Goal: Check status

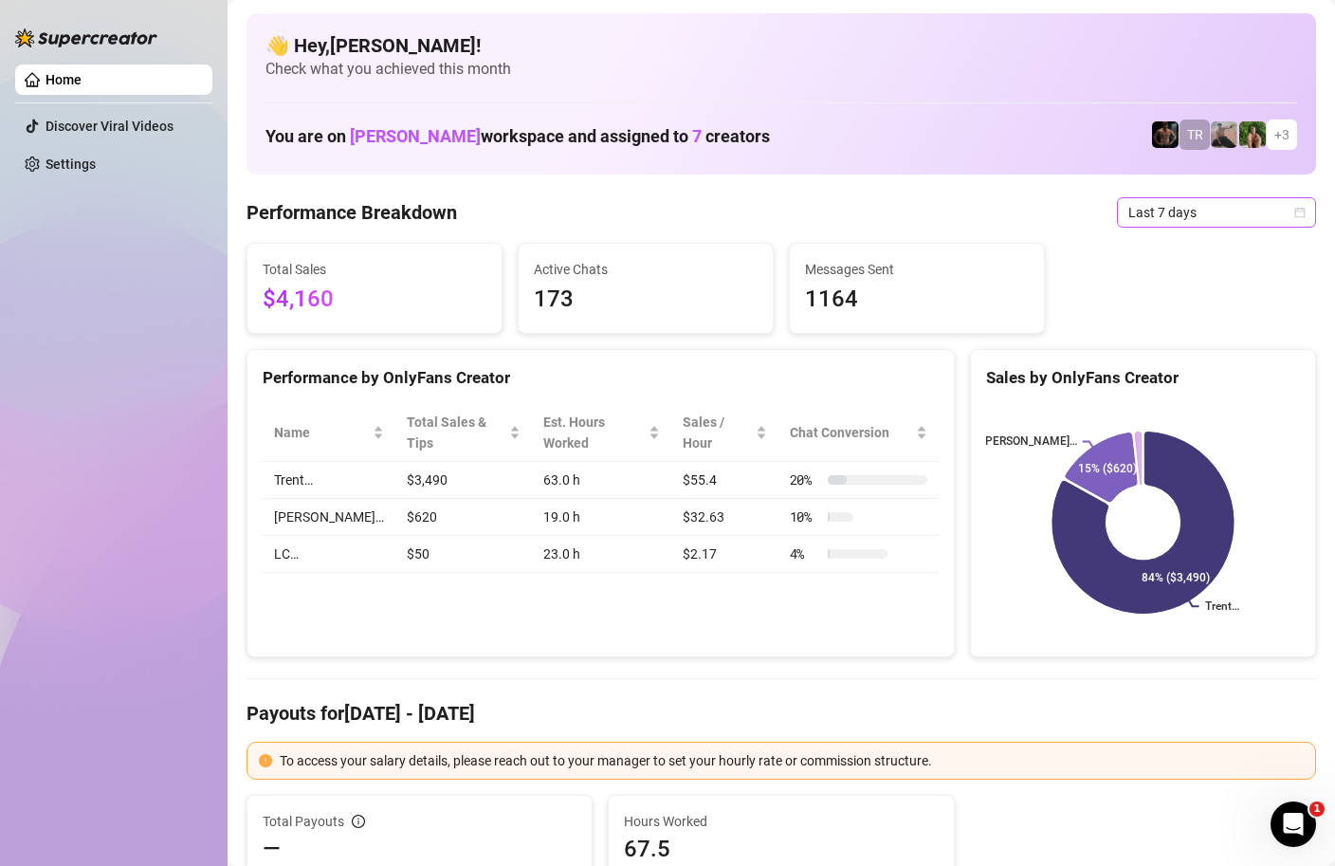
click at [1307, 207] on div "Last 7 days" at bounding box center [1216, 212] width 199 height 30
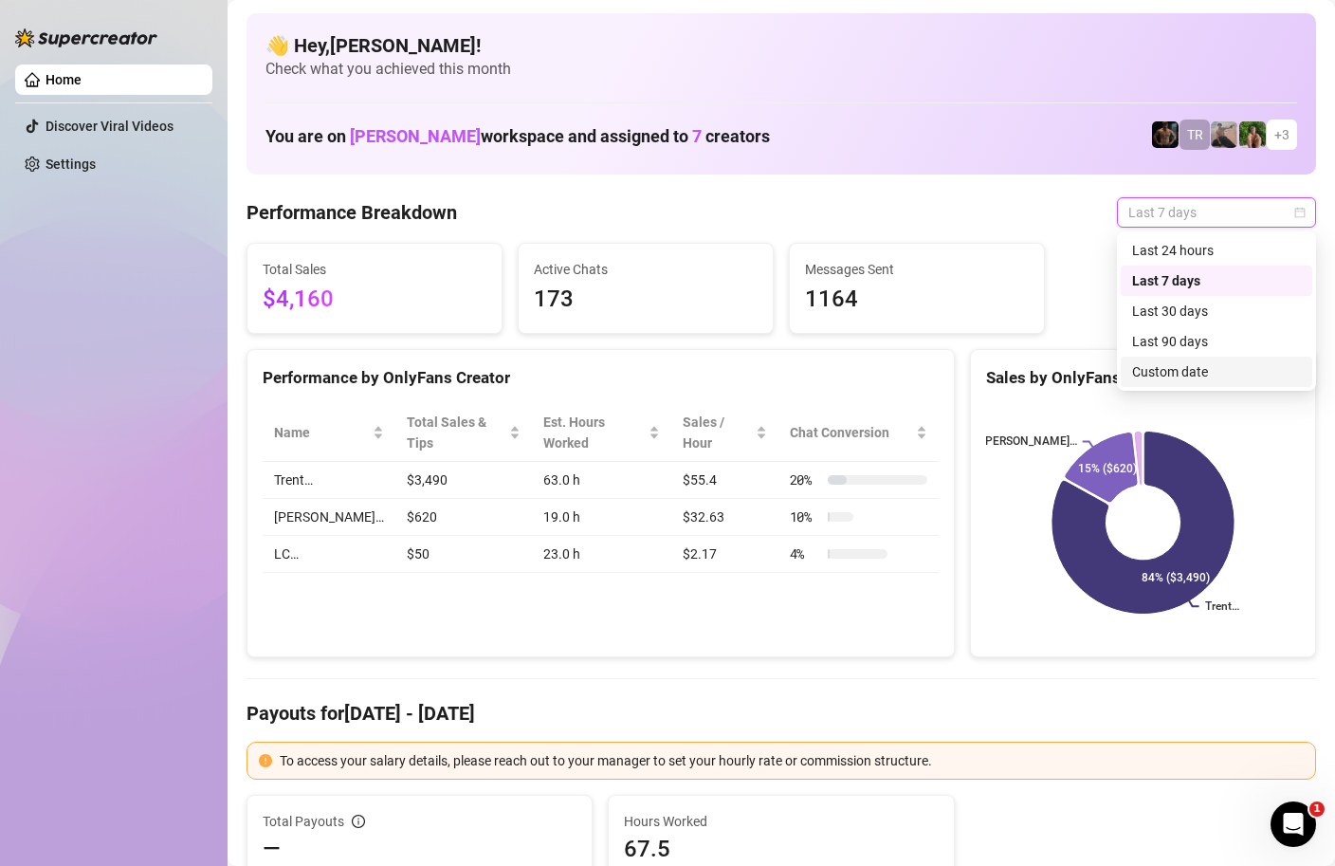
click at [1199, 376] on div "Custom date" at bounding box center [1216, 371] width 169 height 21
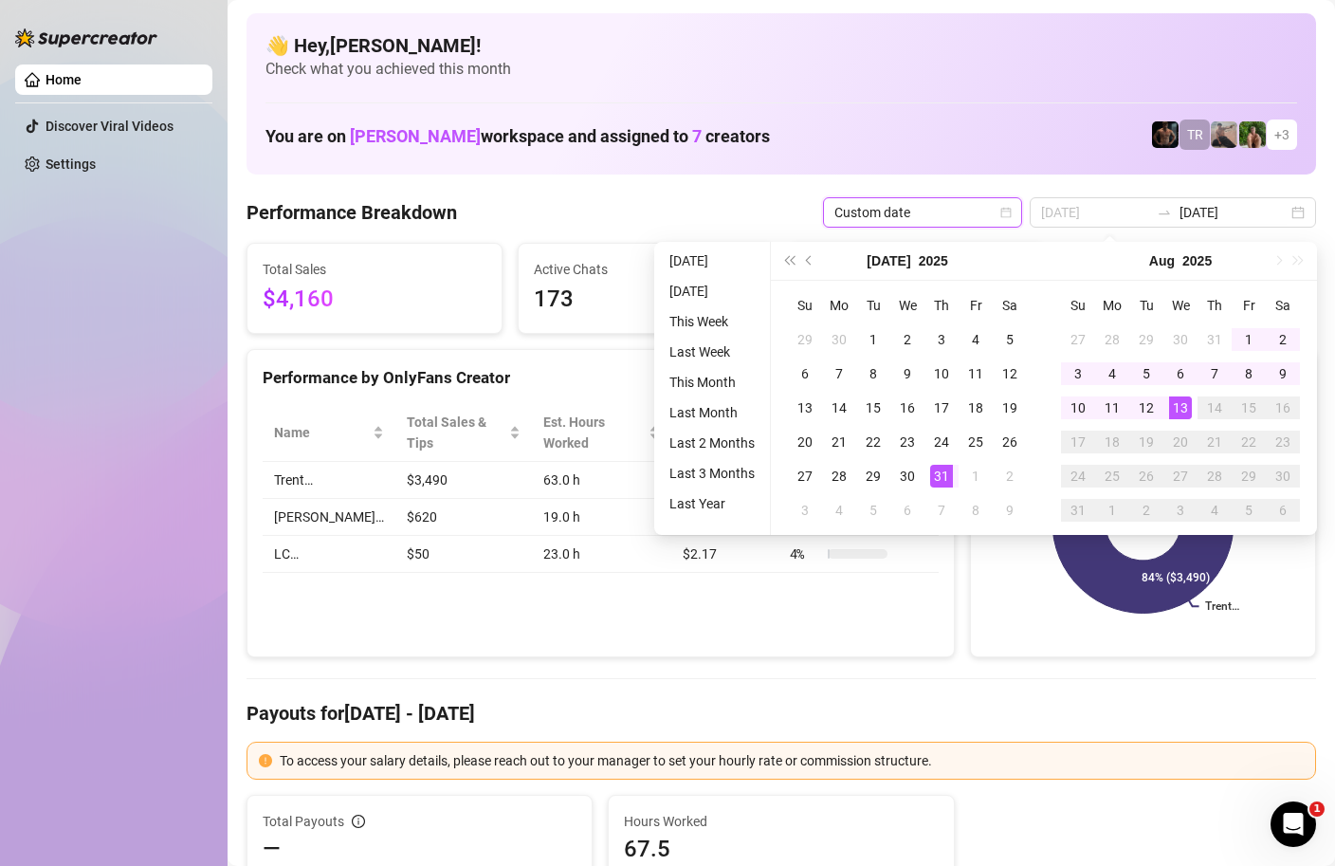
type input "[DATE]"
click at [1181, 408] on div "13" at bounding box center [1180, 407] width 23 height 23
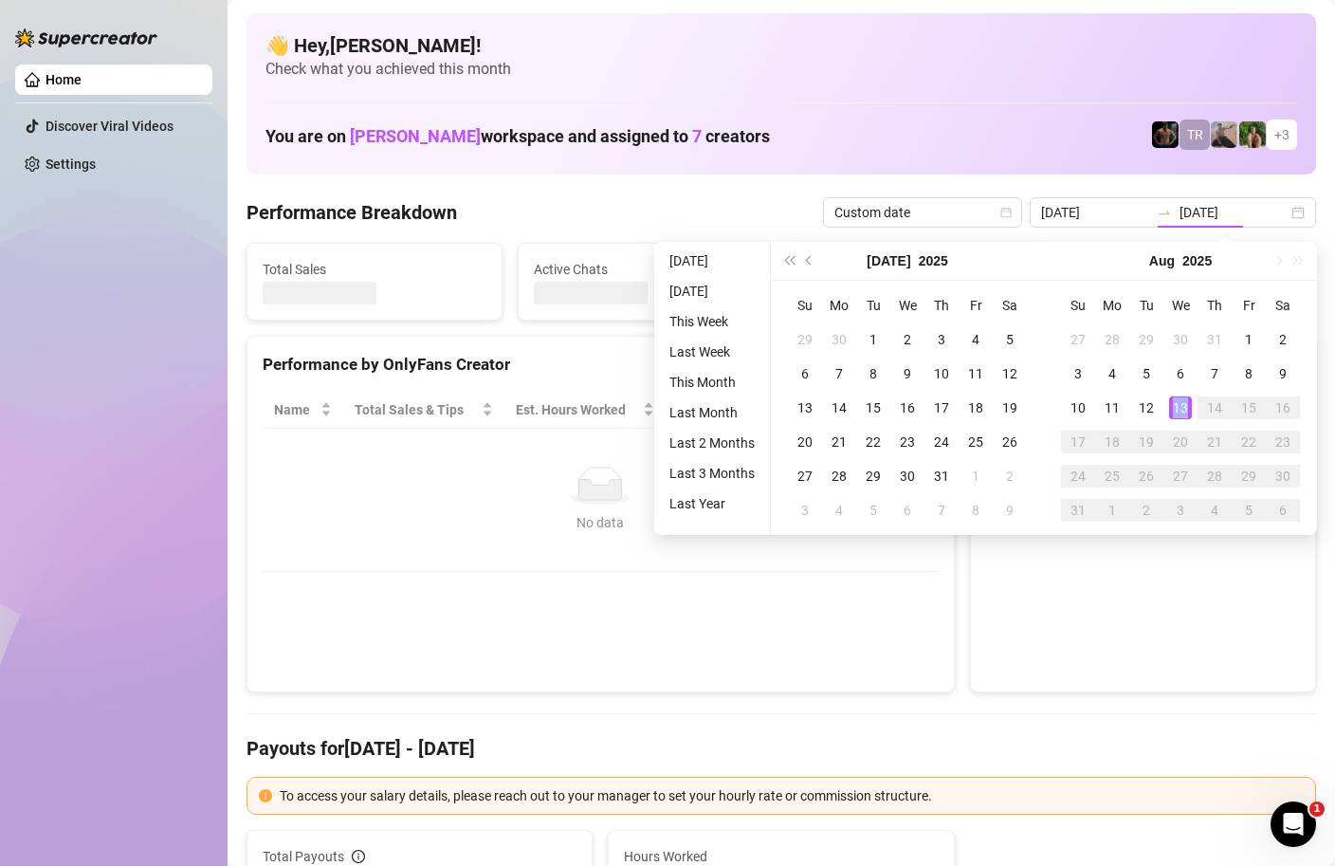
type input "[DATE]"
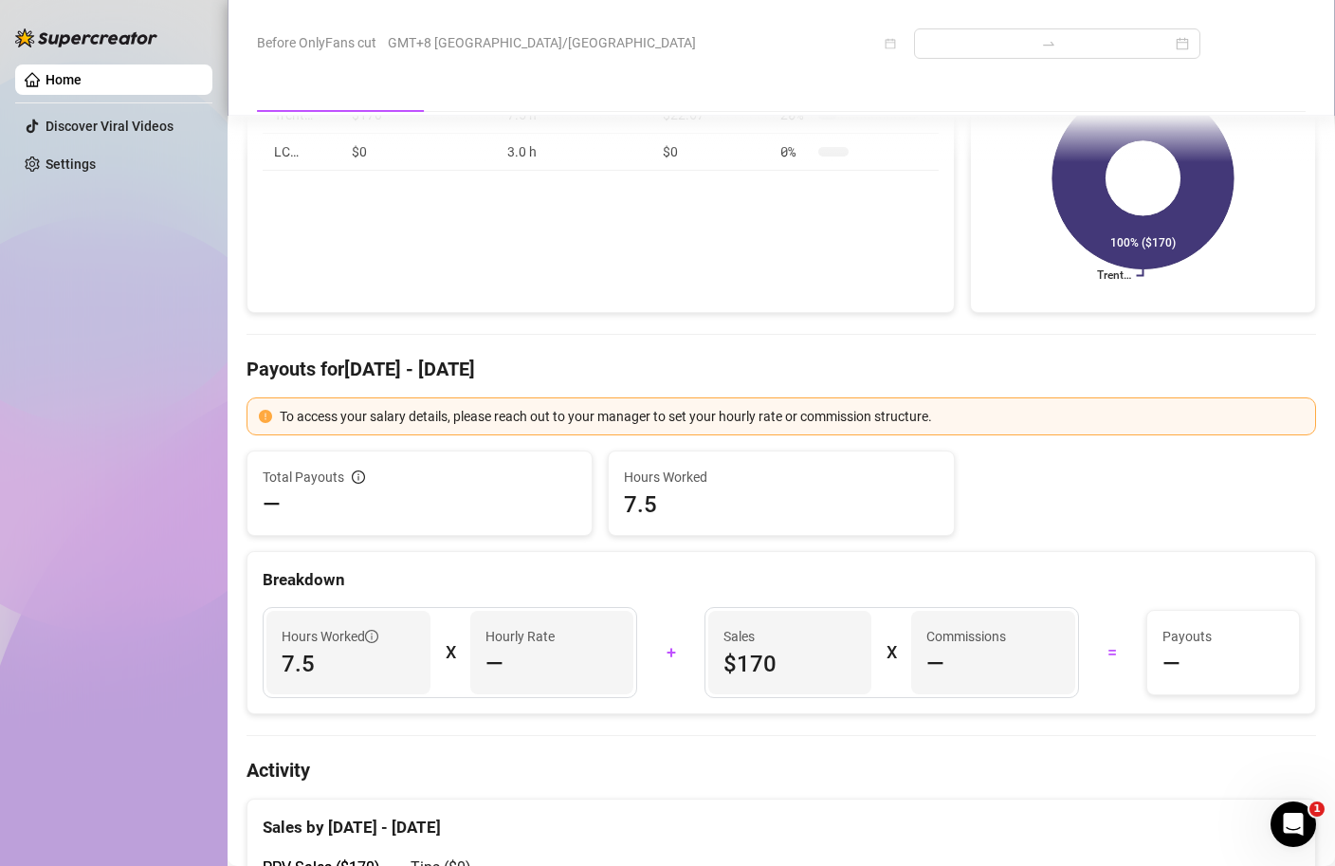
scroll to position [102, 0]
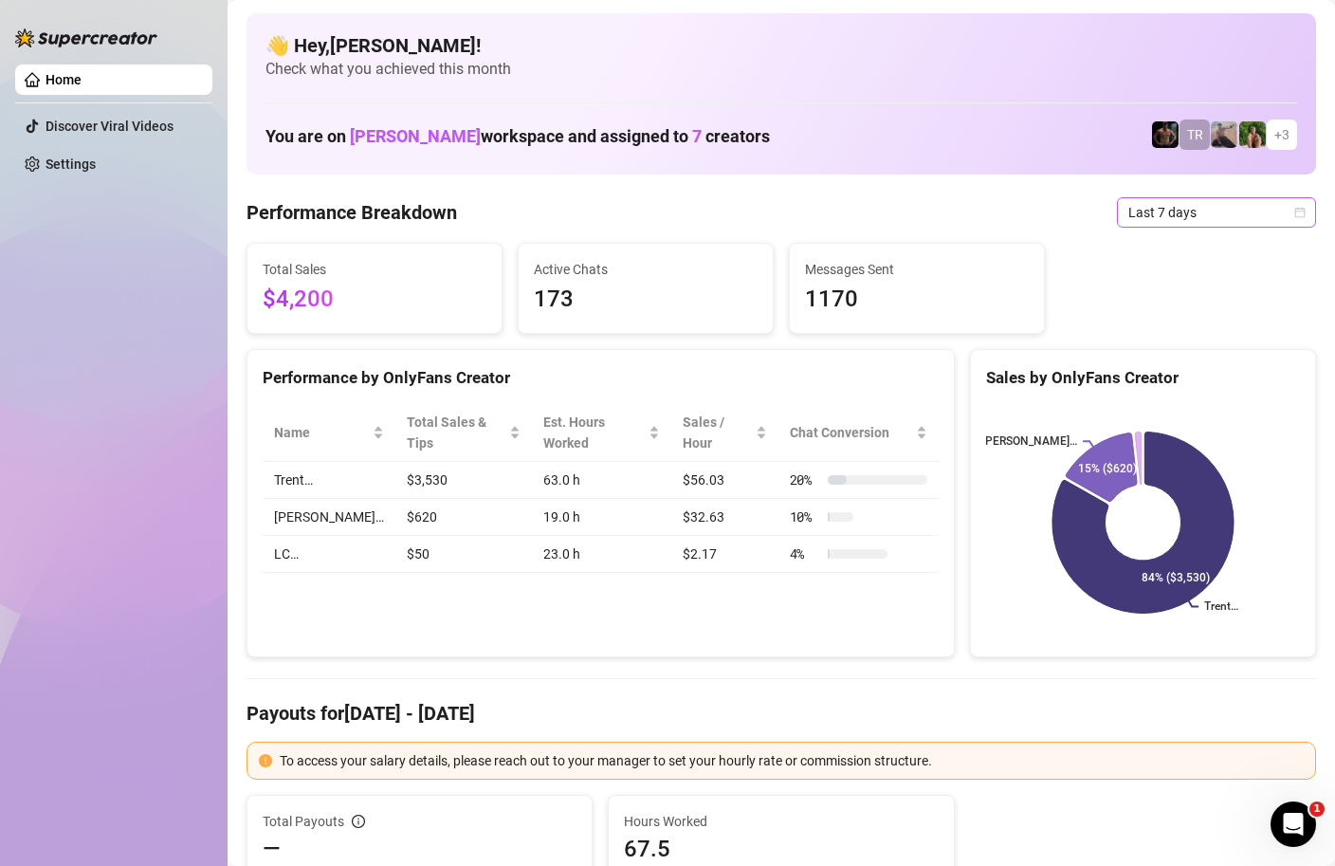
click at [1301, 211] on icon "calendar" at bounding box center [1299, 212] width 11 height 11
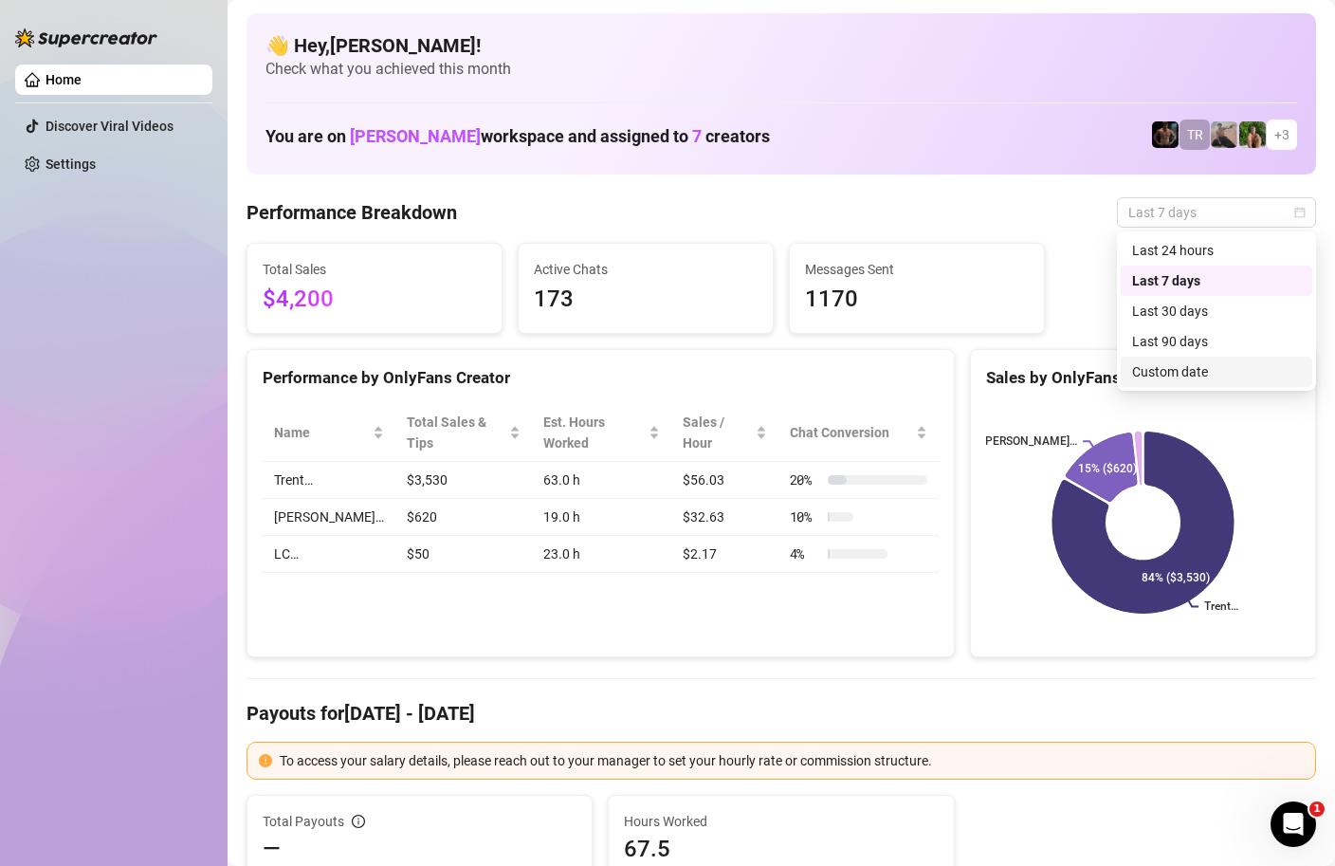
click at [1152, 365] on div "Custom date" at bounding box center [1216, 371] width 169 height 21
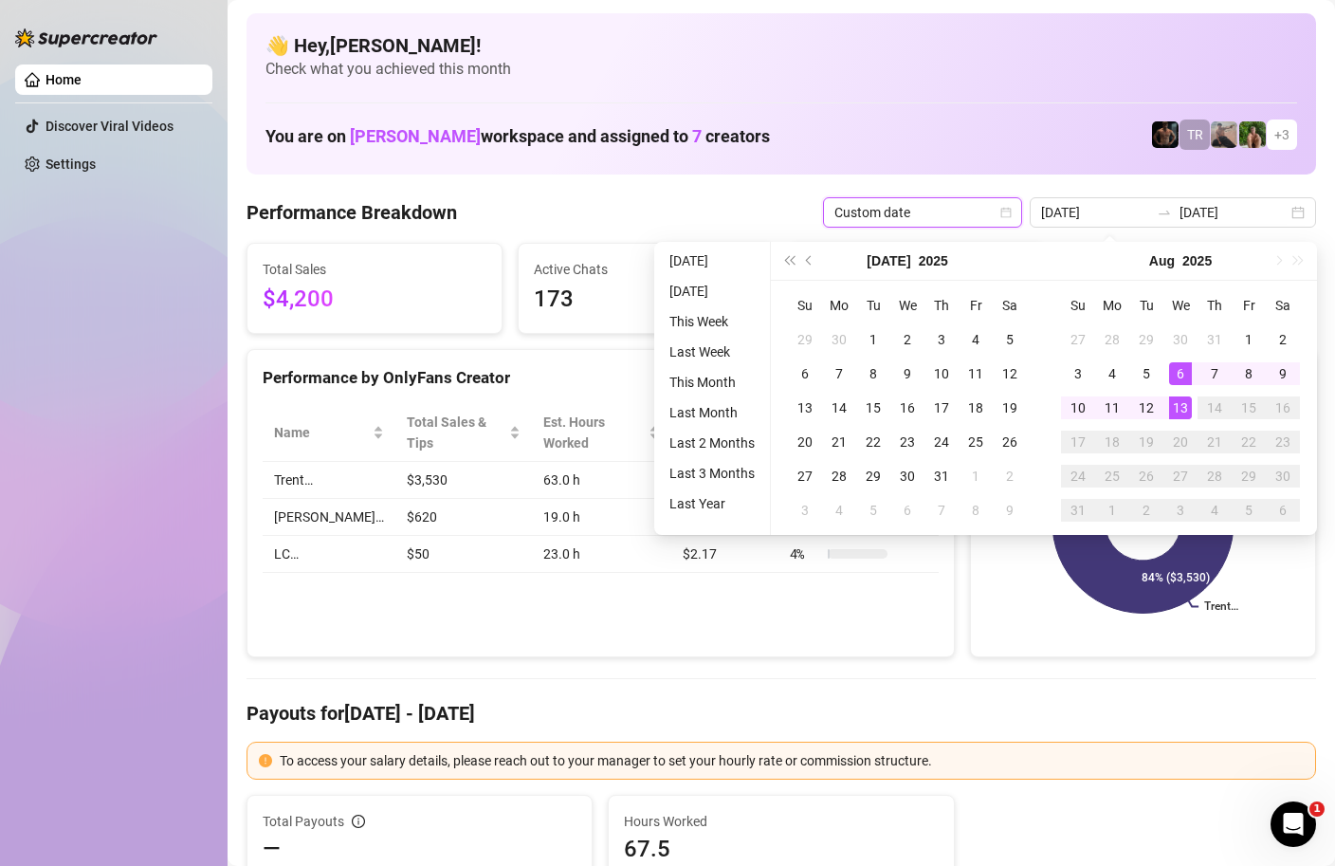
type input "[DATE]"
click at [1186, 414] on div "13" at bounding box center [1180, 407] width 23 height 23
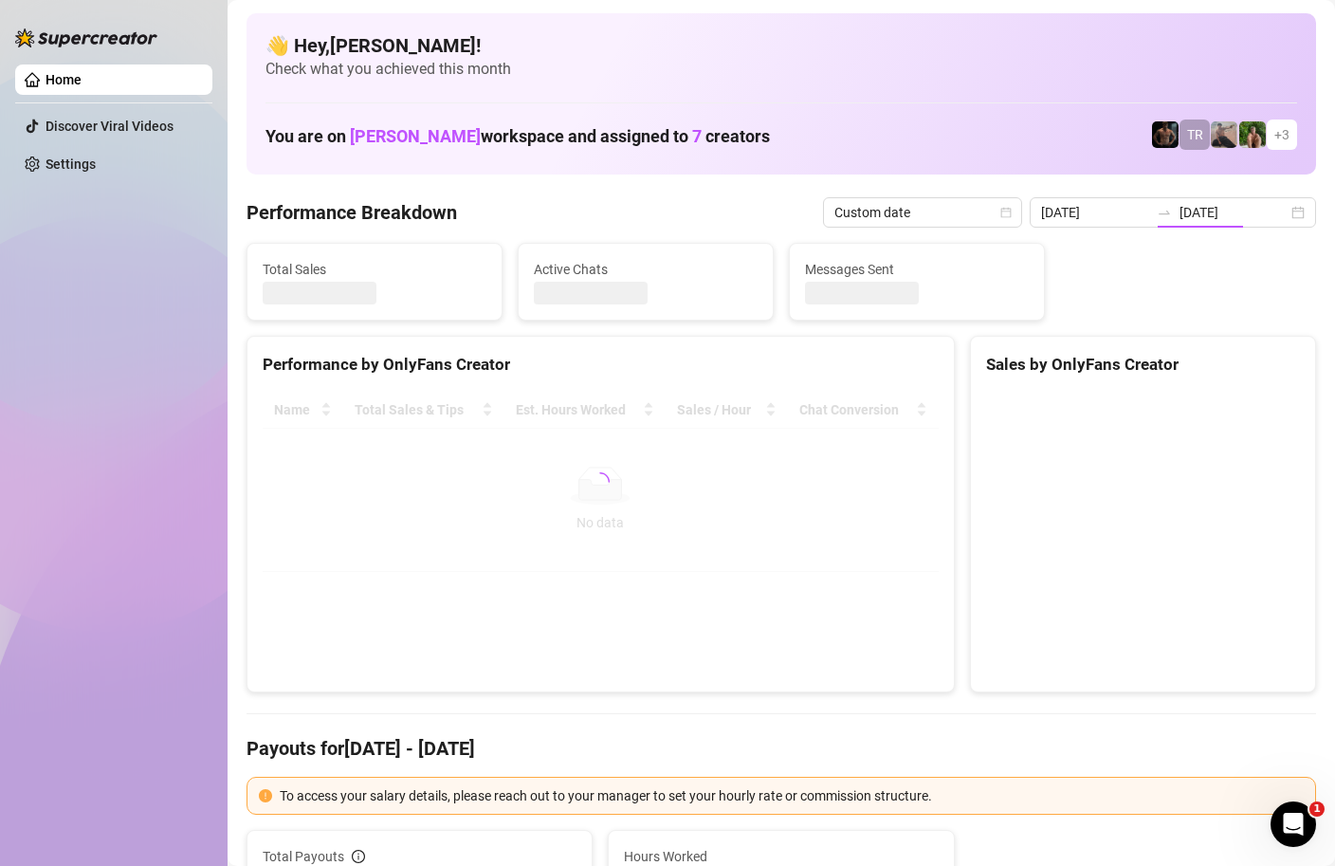
type input "[DATE]"
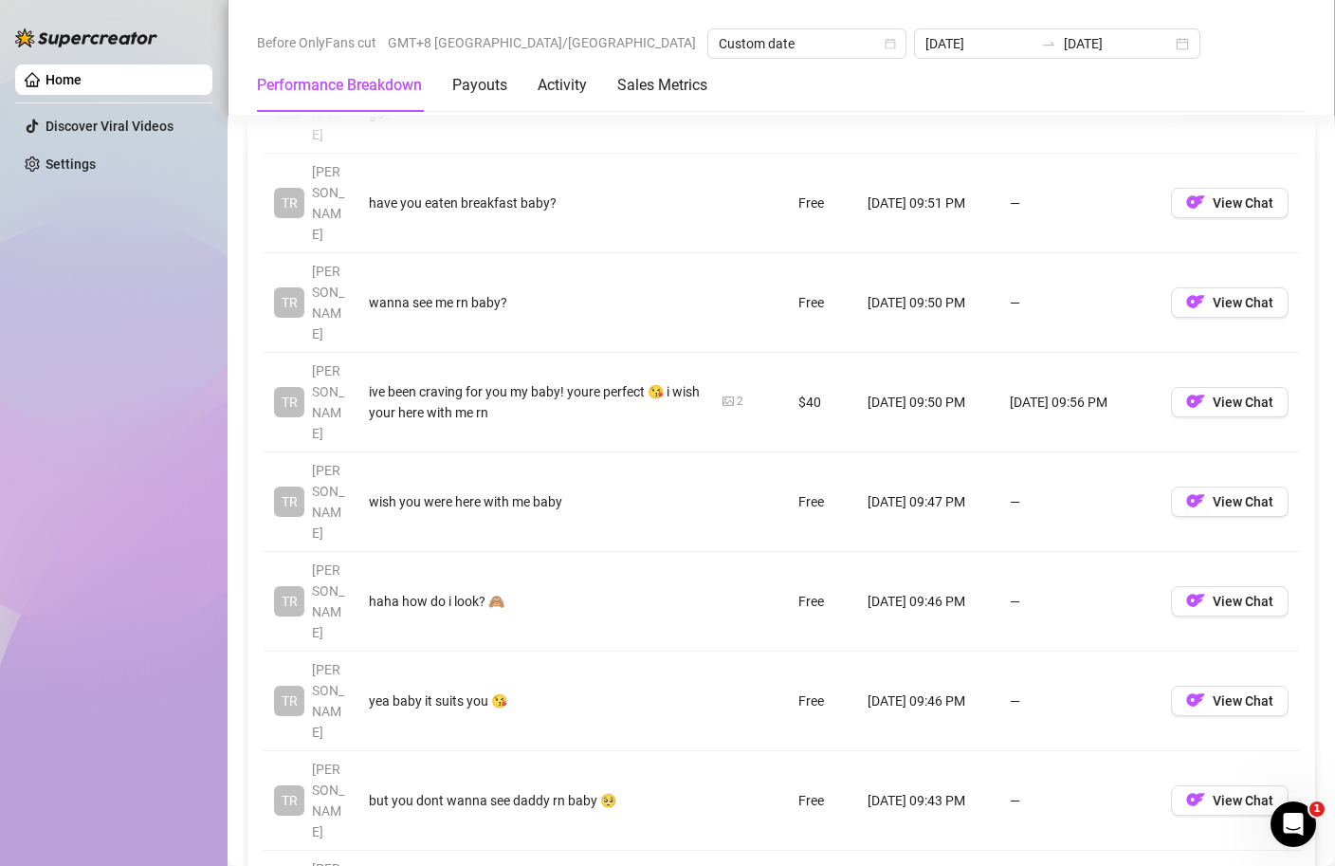
scroll to position [1994, 0]
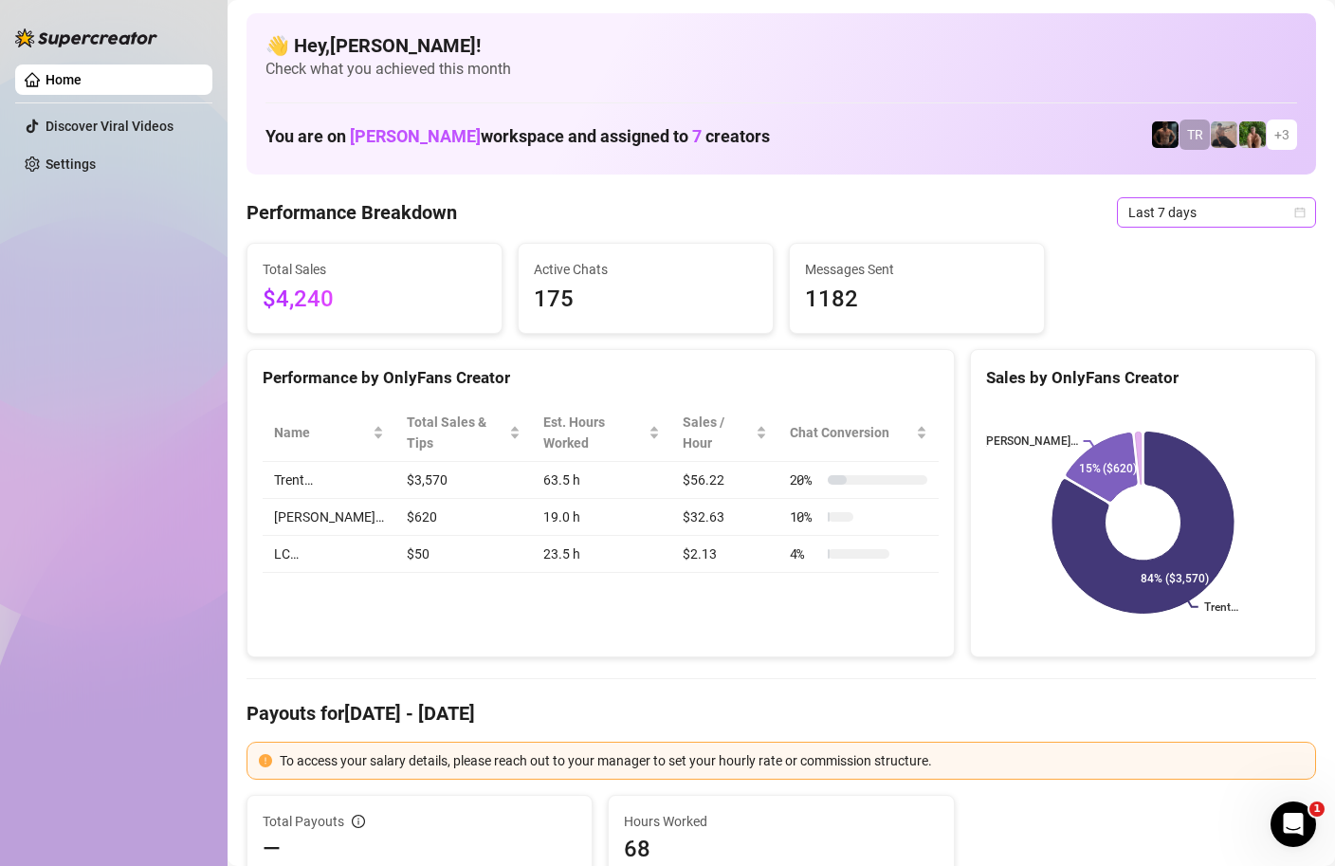
click at [1300, 217] on icon "calendar" at bounding box center [1299, 212] width 11 height 11
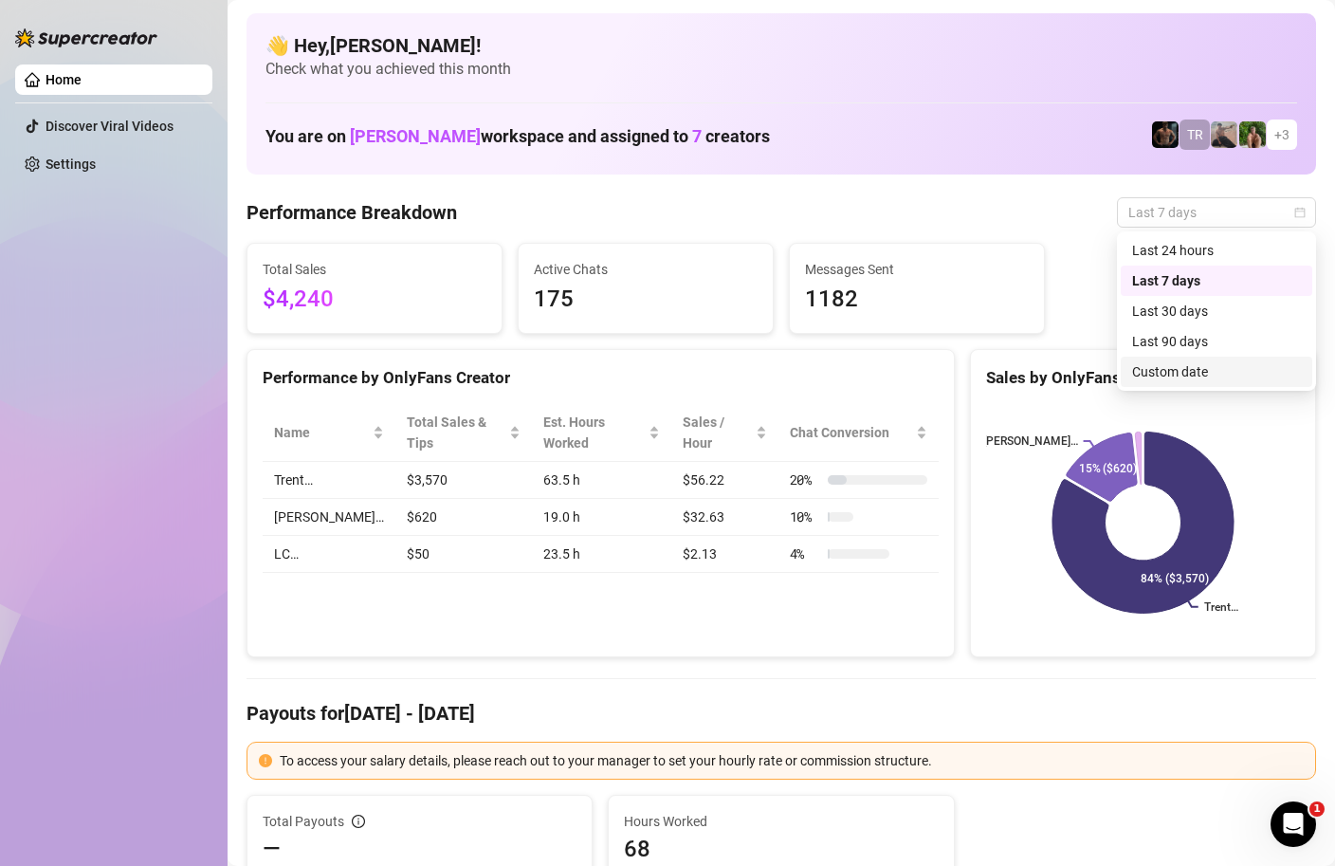
click at [1173, 376] on div "Custom date" at bounding box center [1216, 371] width 169 height 21
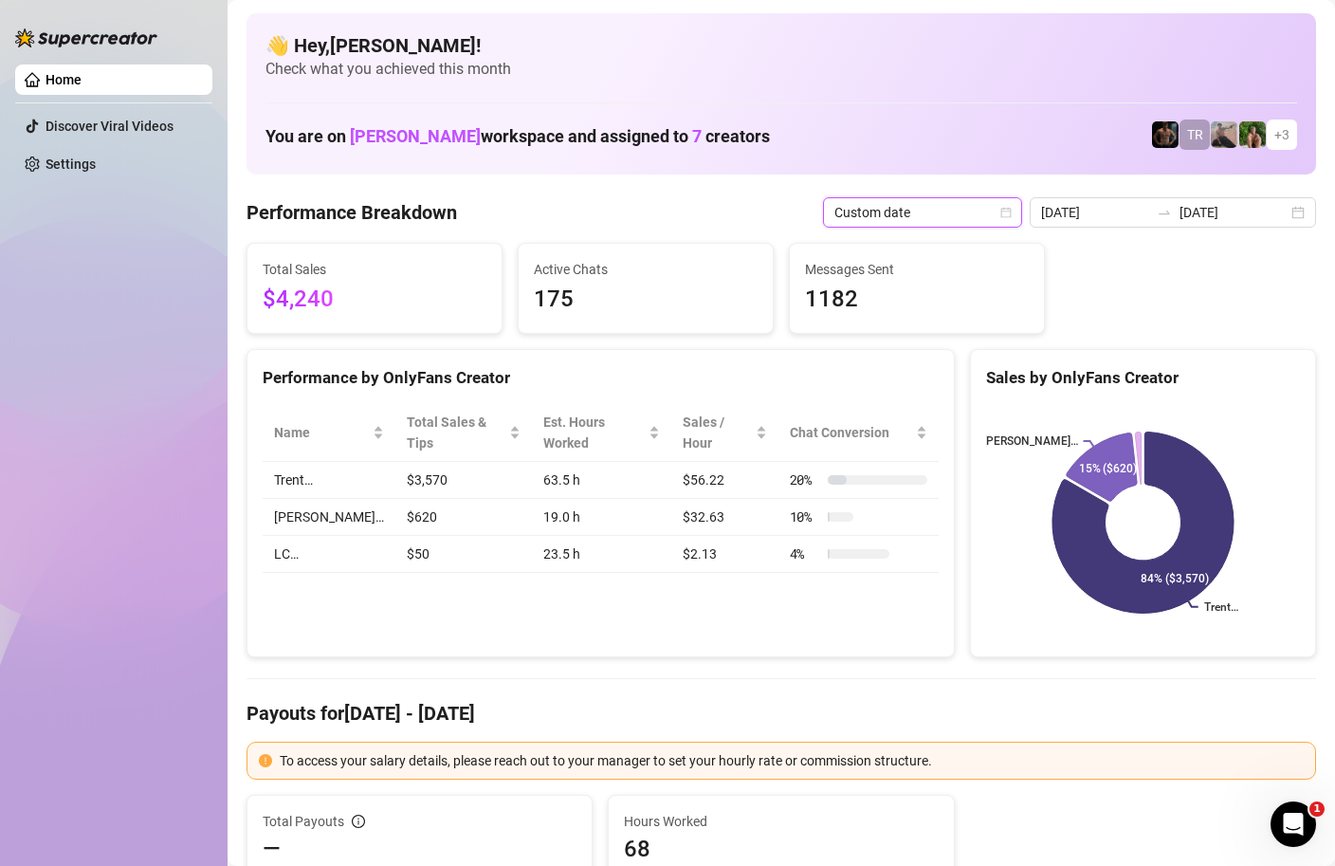
type input "[DATE]"
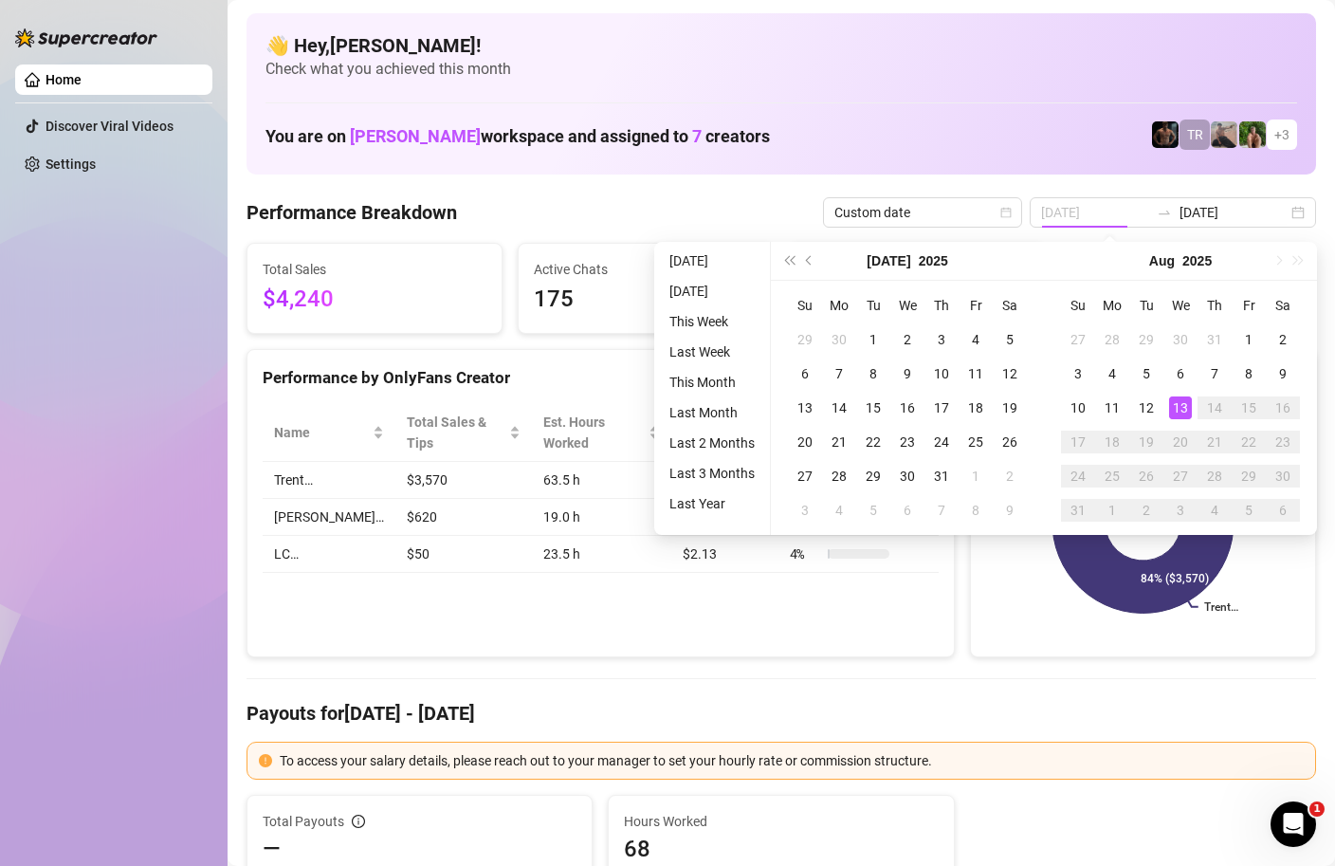
click at [1192, 412] on td "13" at bounding box center [1180, 408] width 34 height 34
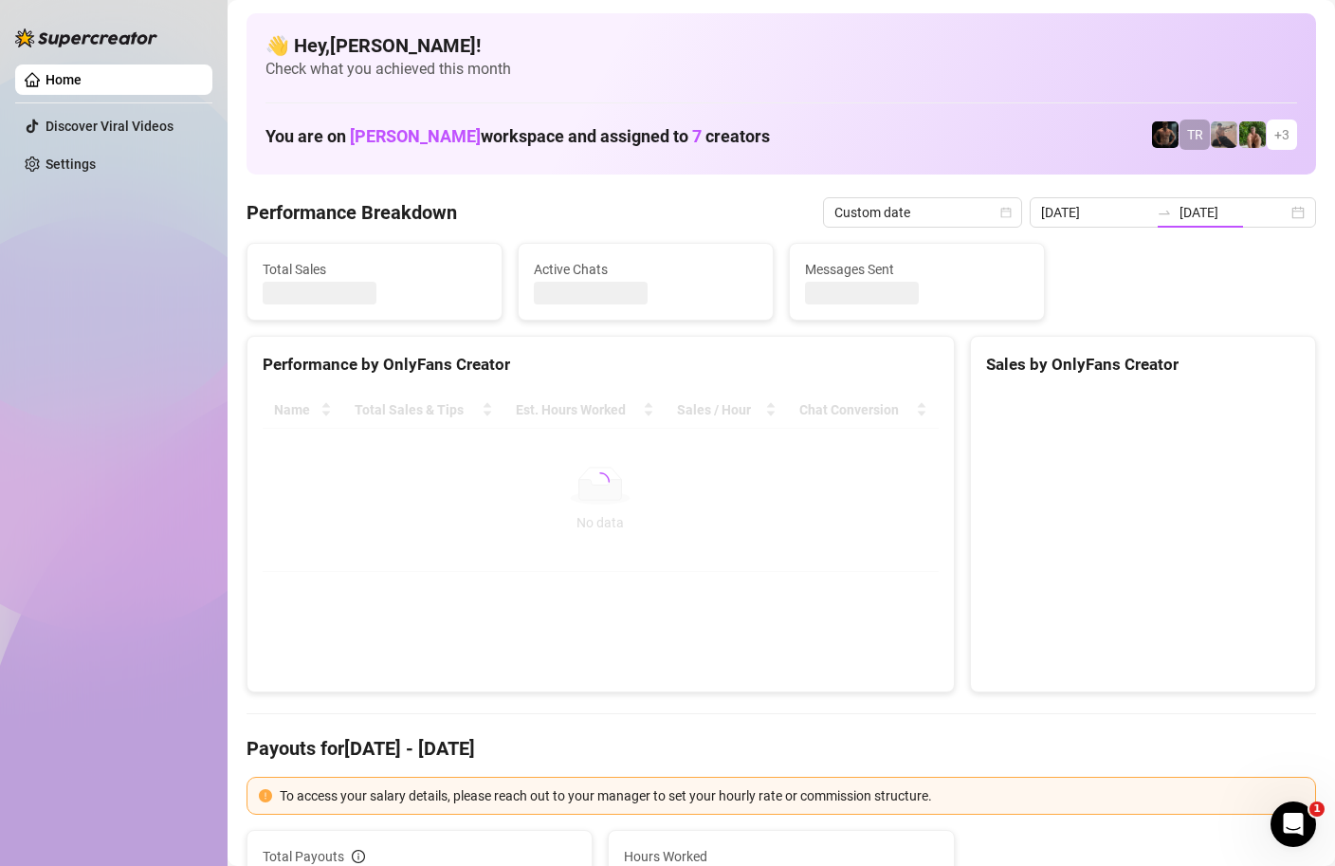
type input "[DATE]"
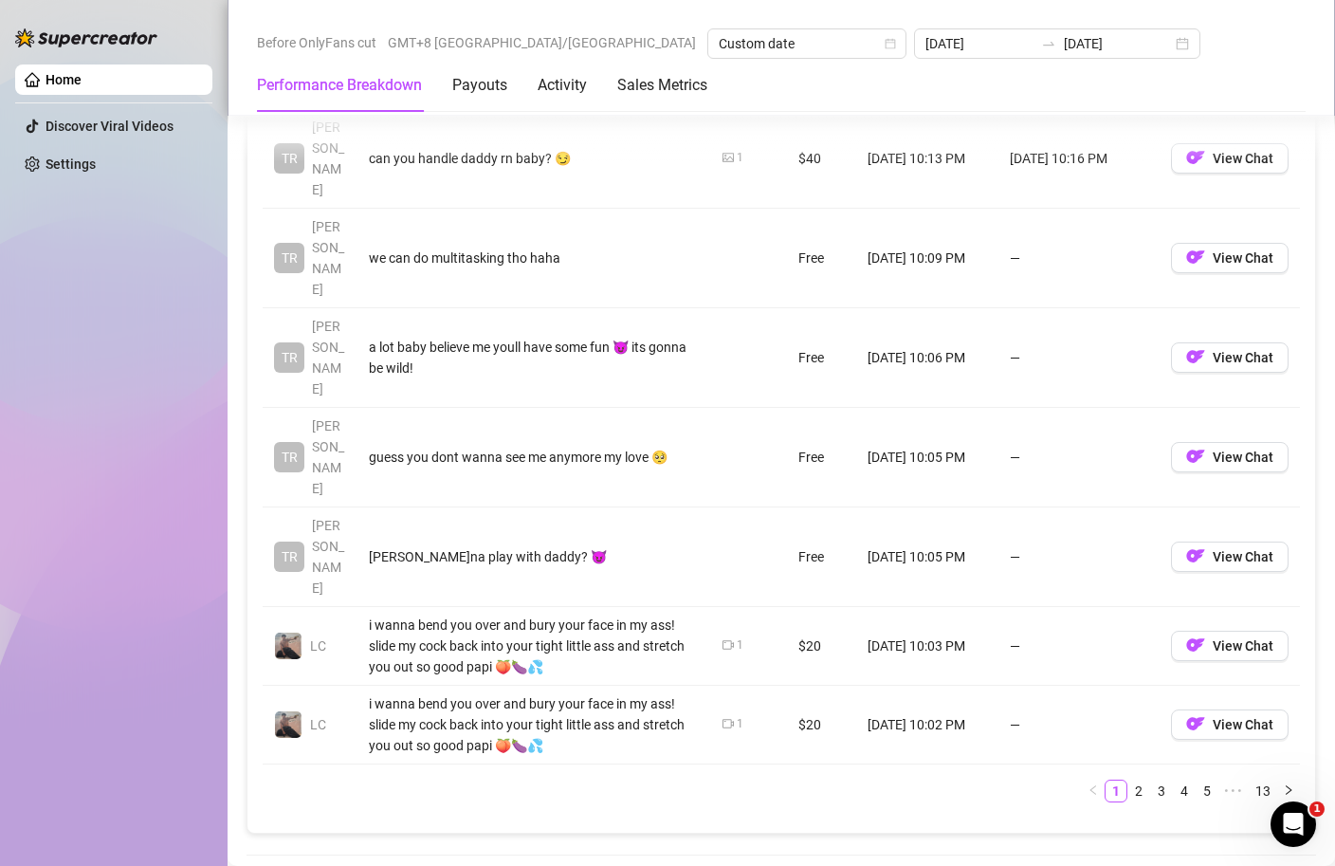
scroll to position [2193, 0]
